Goal: Complete application form

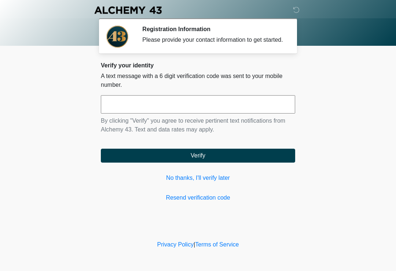
click at [273, 114] on input "text" at bounding box center [198, 104] width 194 height 18
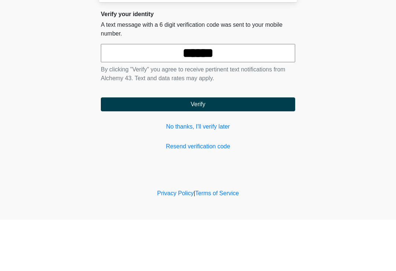
type input "******"
click at [276, 149] on button "Verify" at bounding box center [198, 156] width 194 height 14
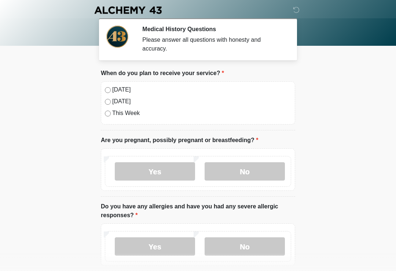
click at [260, 173] on label "No" at bounding box center [245, 171] width 80 height 18
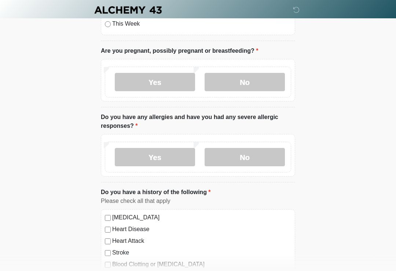
scroll to position [92, 0]
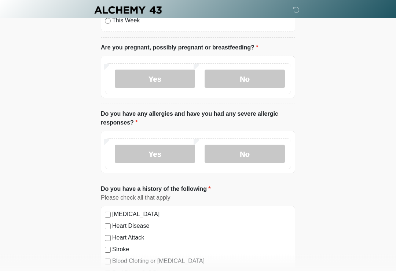
click at [169, 155] on label "Yes" at bounding box center [155, 154] width 80 height 18
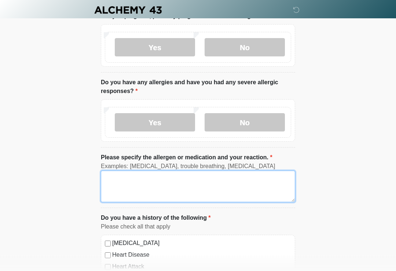
click at [260, 191] on textarea "Please specify the allergen or medication and your reaction." at bounding box center [198, 187] width 194 height 32
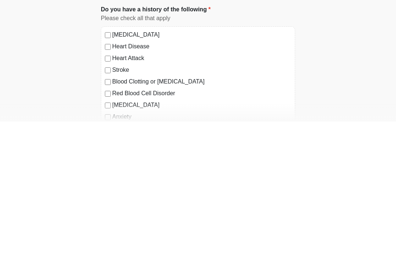
scroll to position [184, 0]
type textarea "**********"
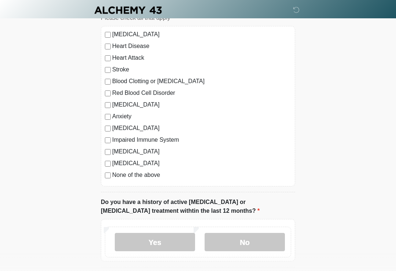
click at [116, 106] on label "[MEDICAL_DATA]" at bounding box center [201, 105] width 179 height 9
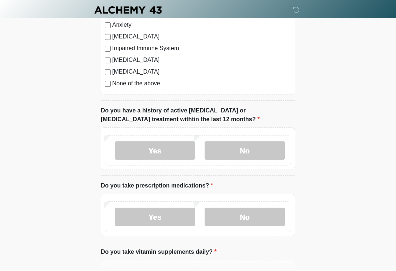
scroll to position [425, 0]
click at [275, 149] on label "No" at bounding box center [245, 151] width 80 height 18
click at [270, 224] on label "No" at bounding box center [245, 217] width 80 height 18
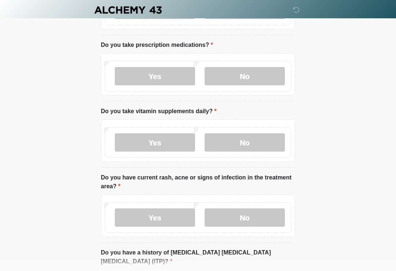
scroll to position [566, 0]
click at [251, 146] on label "No" at bounding box center [245, 143] width 80 height 18
click at [270, 223] on label "No" at bounding box center [245, 217] width 80 height 18
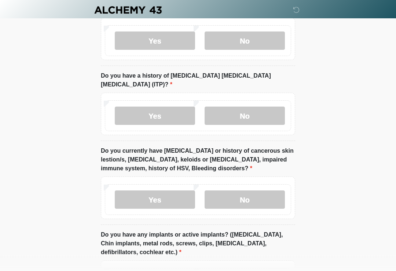
scroll to position [743, 0]
click at [273, 112] on label "No" at bounding box center [245, 116] width 80 height 18
click at [270, 191] on label "No" at bounding box center [245, 200] width 80 height 18
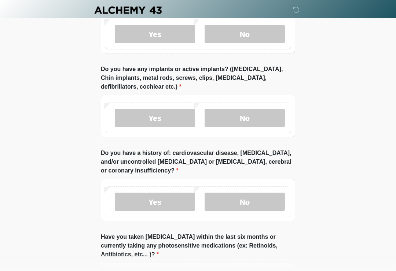
scroll to position [915, 0]
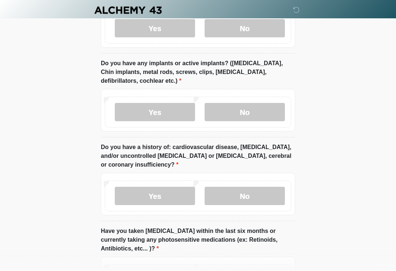
click at [263, 103] on label "No" at bounding box center [245, 112] width 80 height 18
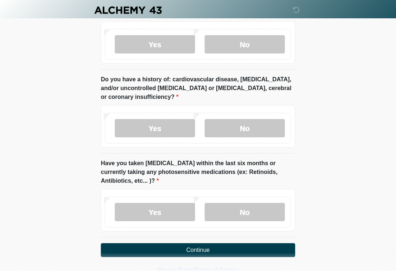
scroll to position [986, 0]
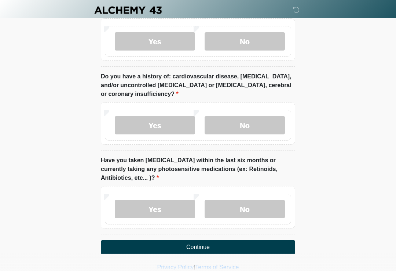
click at [263, 116] on label "No" at bounding box center [245, 125] width 80 height 18
click at [271, 201] on label "No" at bounding box center [245, 209] width 80 height 18
click at [254, 241] on button "Continue" at bounding box center [198, 248] width 194 height 14
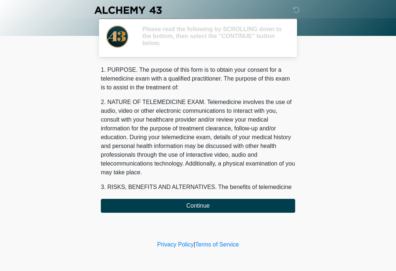
scroll to position [0, 0]
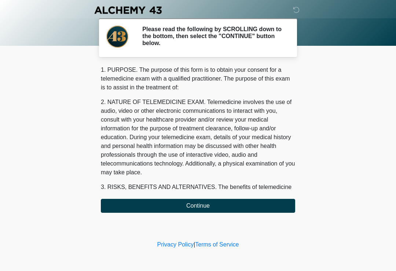
click at [223, 200] on button "Continue" at bounding box center [198, 206] width 194 height 14
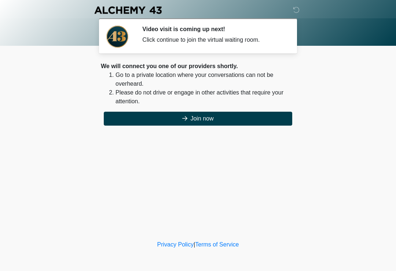
click at [265, 125] on button "Join now" at bounding box center [198, 119] width 189 height 14
click at [249, 125] on button "Join now" at bounding box center [198, 119] width 189 height 14
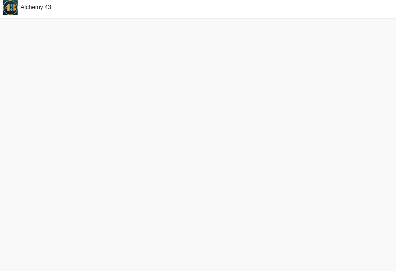
scroll to position [11, 0]
